Goal: Find specific page/section: Find specific page/section

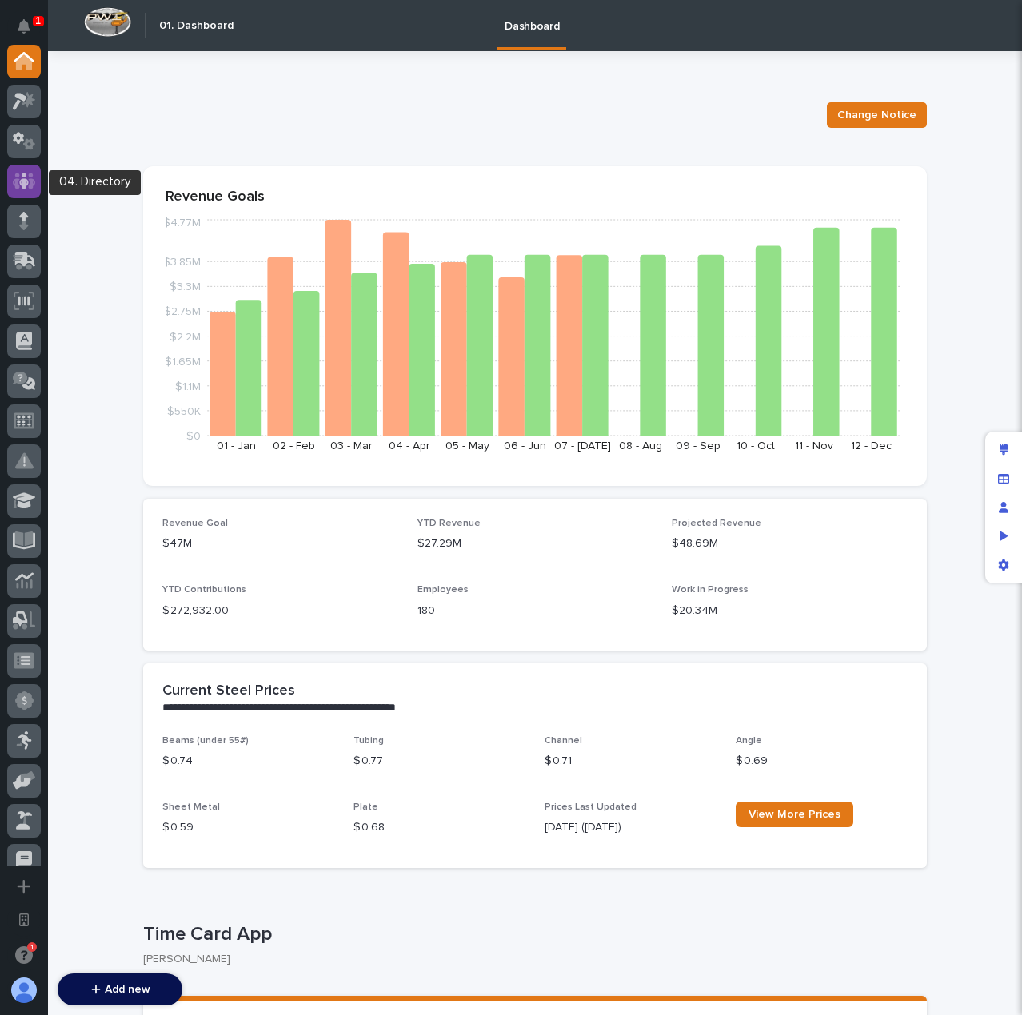
click at [29, 188] on icon at bounding box center [24, 181] width 23 height 16
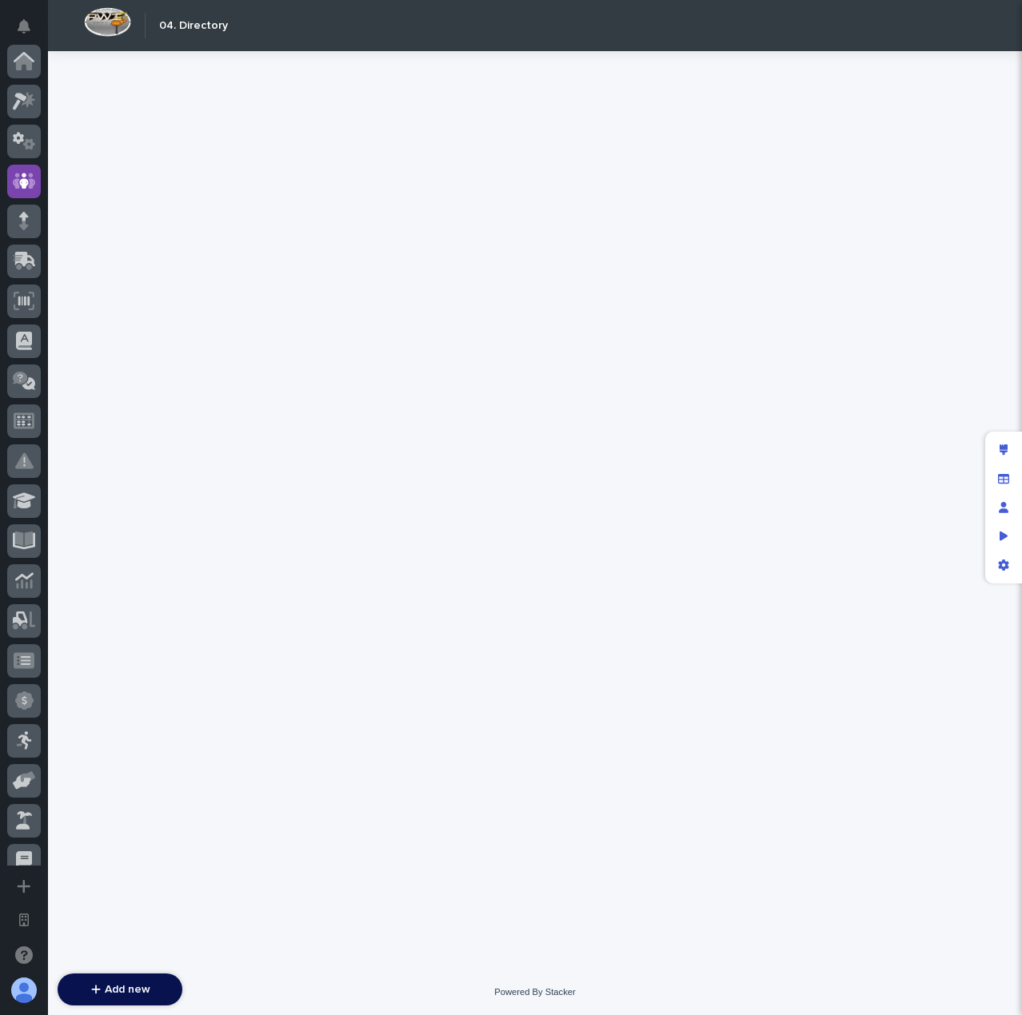
scroll to position [120, 0]
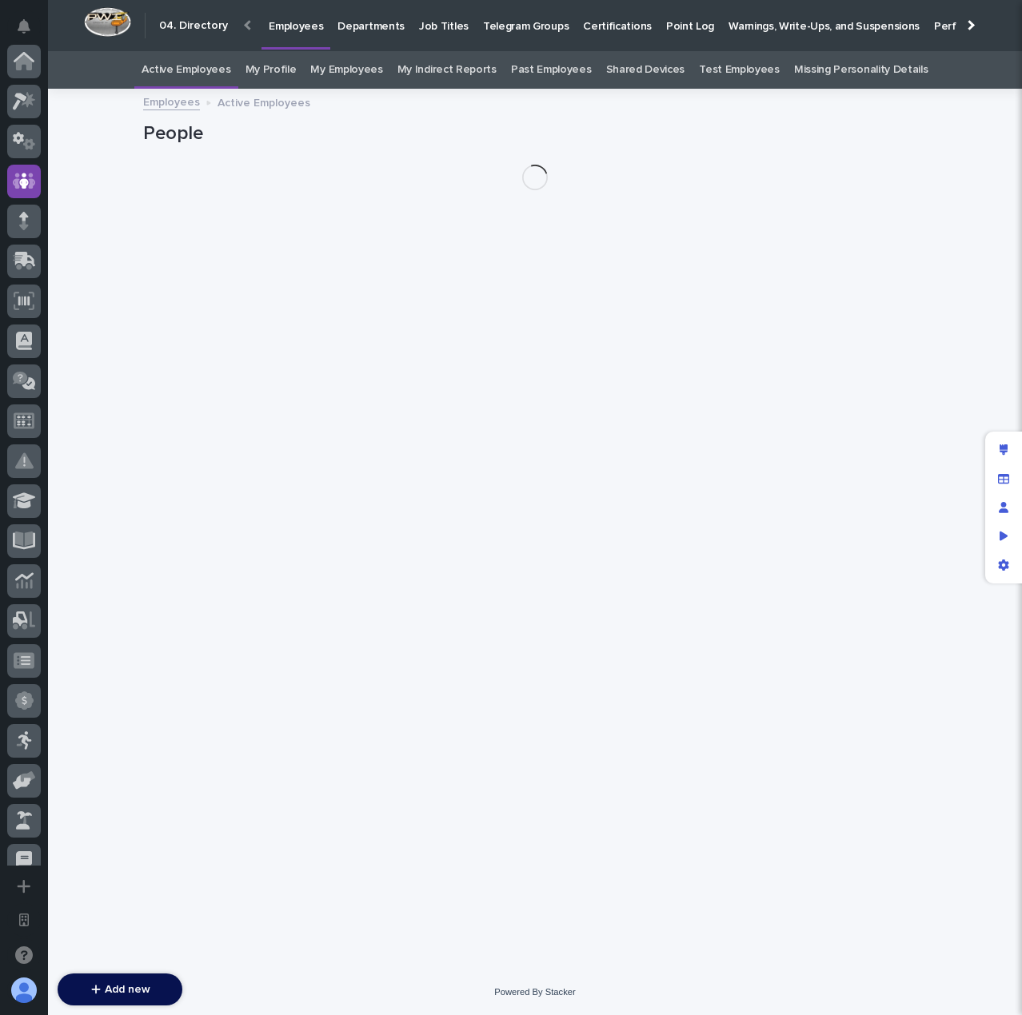
scroll to position [120, 0]
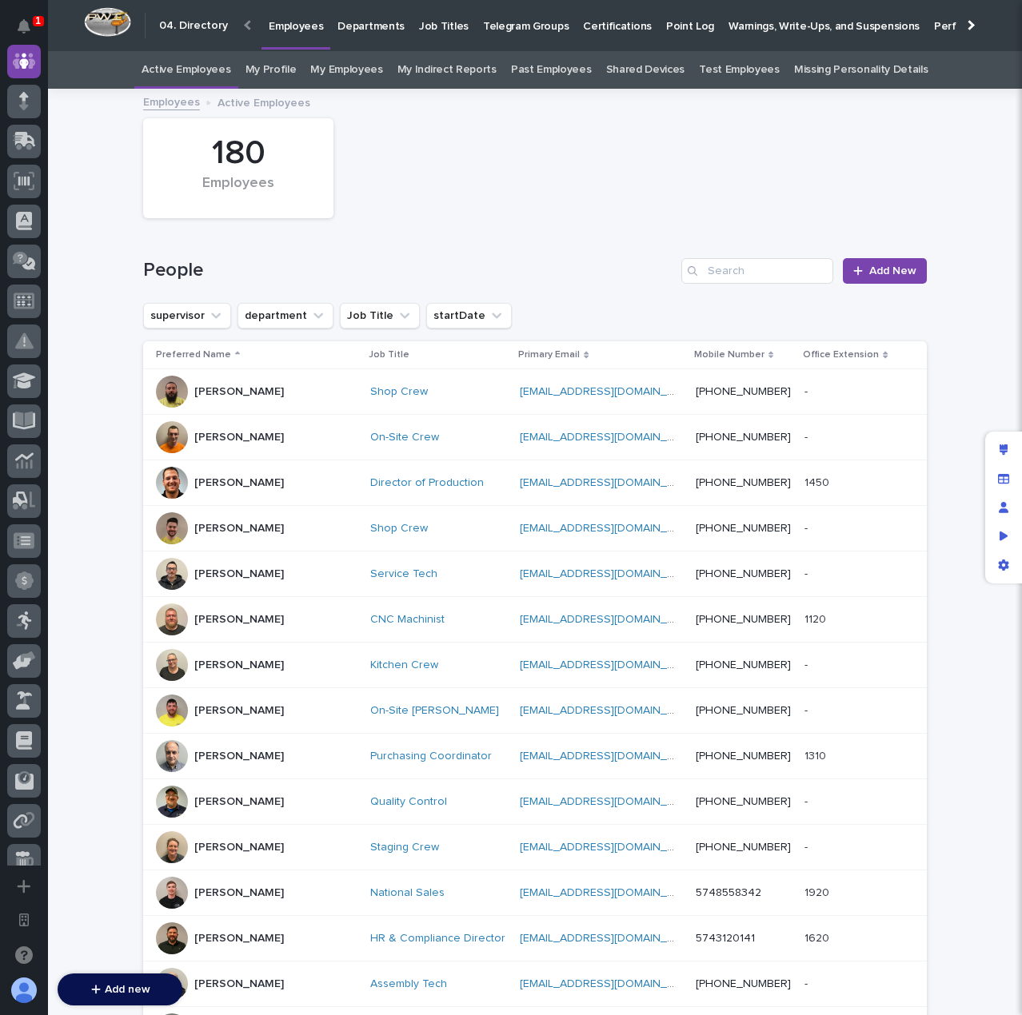
click at [275, 381] on div "[PERSON_NAME]" at bounding box center [256, 392] width 201 height 32
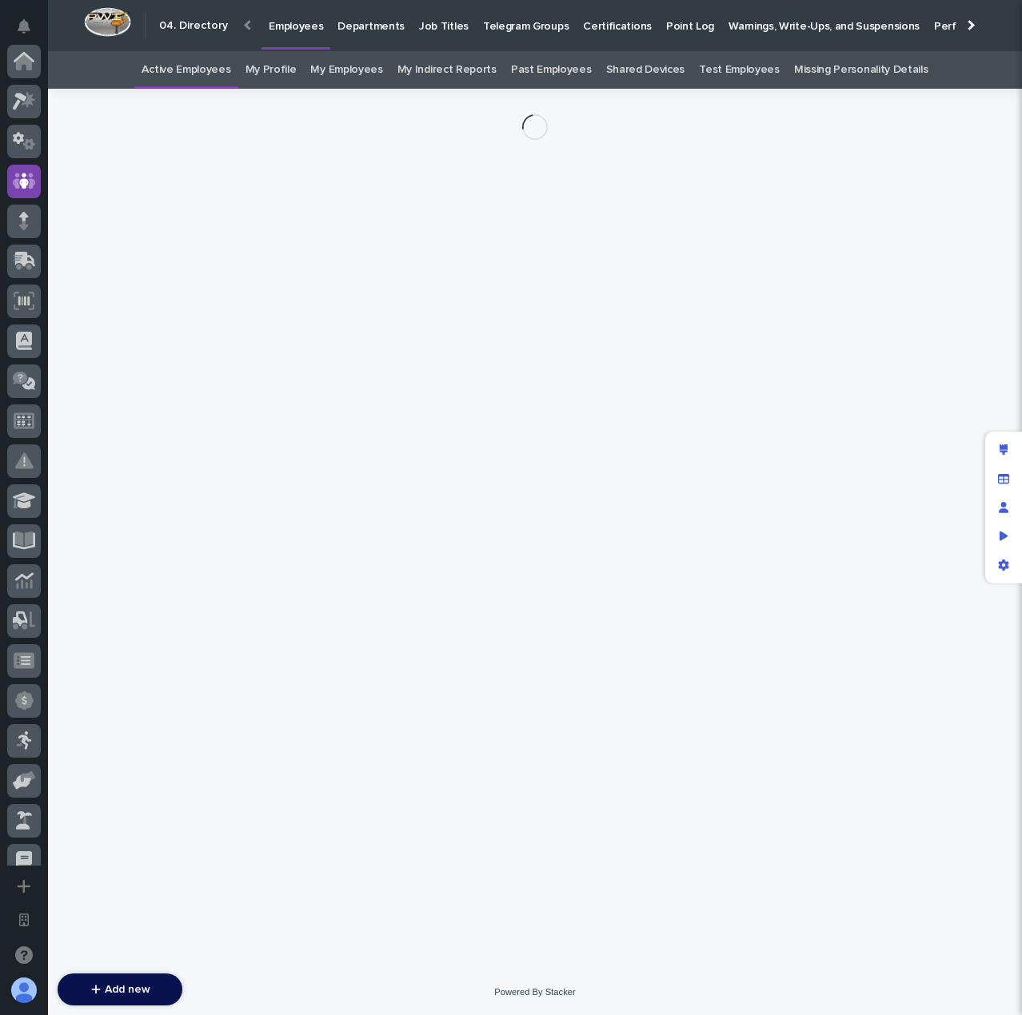
scroll to position [120, 0]
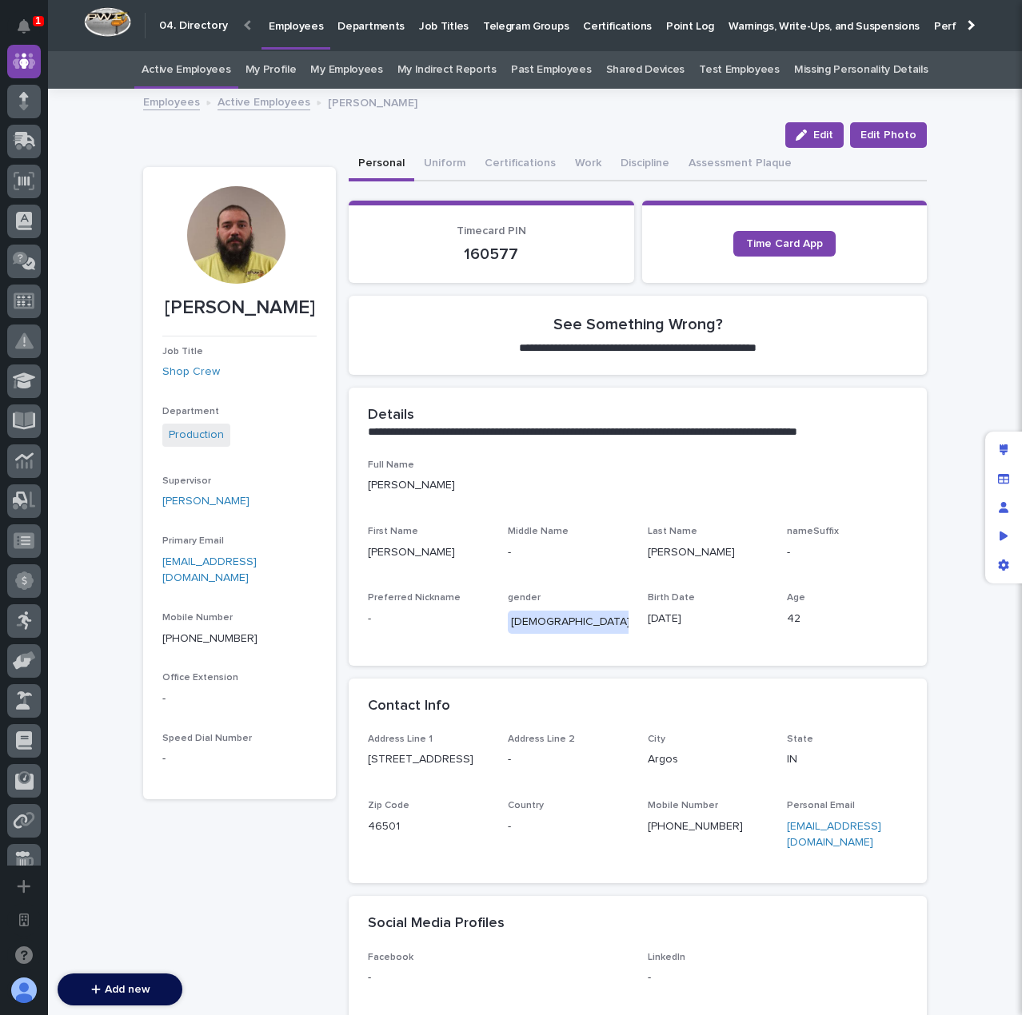
click at [790, 163] on div "Personal Uniform Certifications Work Discipline Assessment Plaque" at bounding box center [638, 165] width 578 height 34
click at [806, 164] on div "Personal Uniform Certifications Work Discipline Assessment Plaque" at bounding box center [638, 165] width 578 height 34
click at [806, 162] on div "Personal Uniform Certifications Work Discipline Assessment Plaque" at bounding box center [638, 165] width 578 height 34
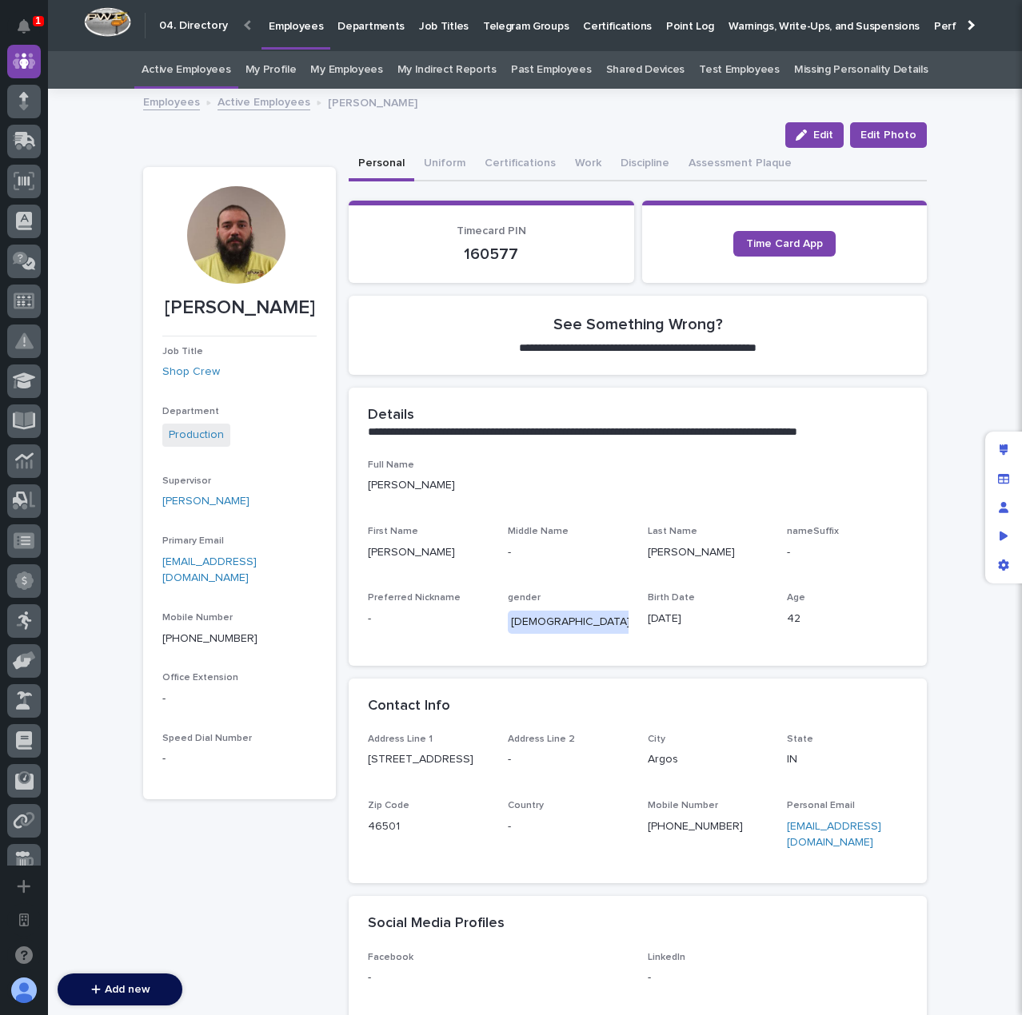
click at [806, 162] on div "Personal Uniform Certifications Work Discipline Assessment Plaque" at bounding box center [638, 165] width 578 height 34
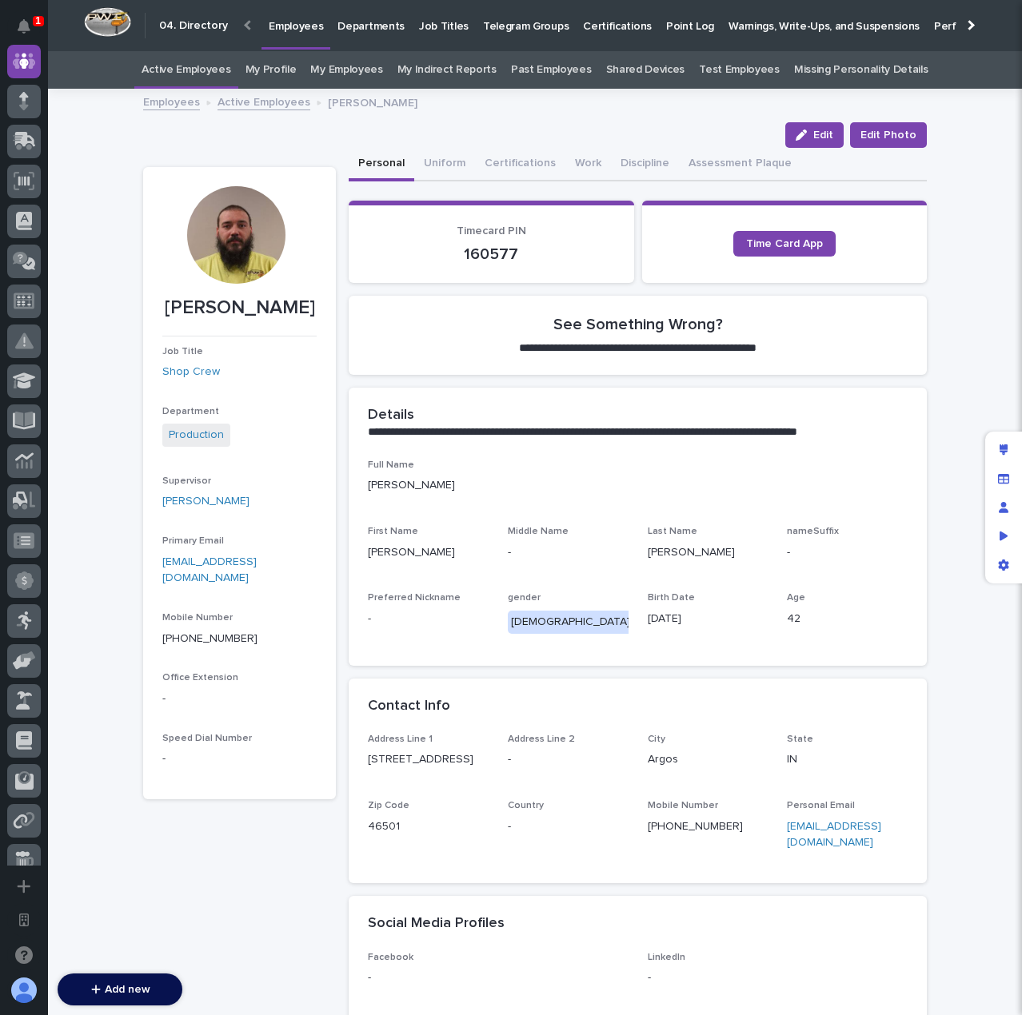
click at [950, 362] on div "**********" at bounding box center [535, 633] width 974 height 1087
